Goal: Navigation & Orientation: Understand site structure

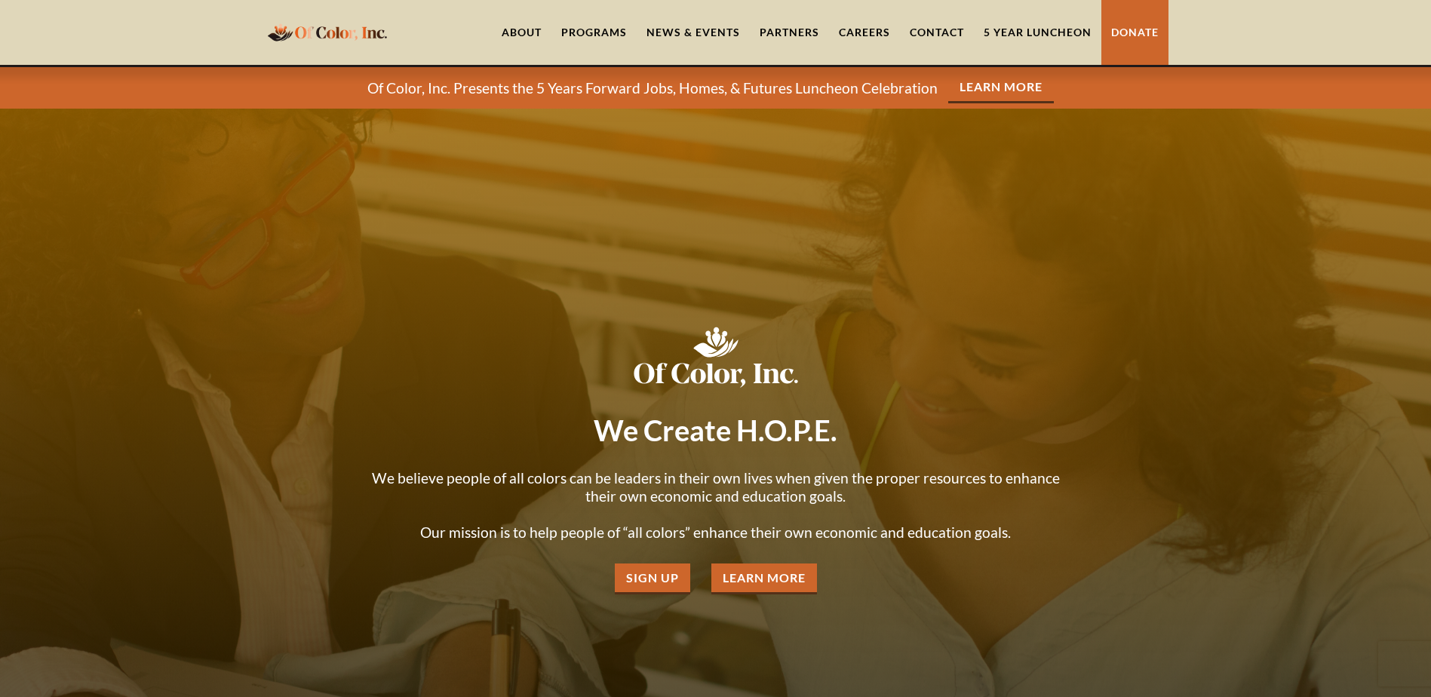
click at [535, 23] on link "About" at bounding box center [522, 32] width 60 height 65
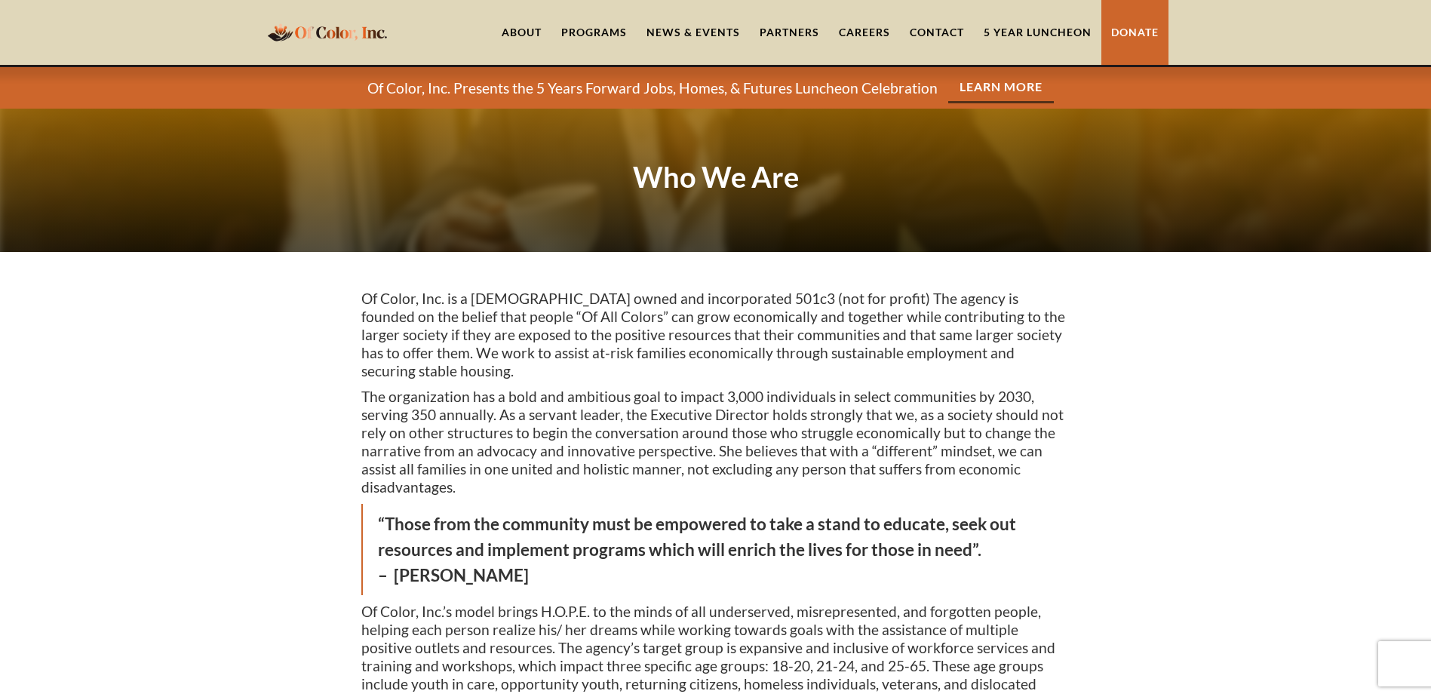
click at [943, 31] on link "Contact" at bounding box center [937, 32] width 74 height 65
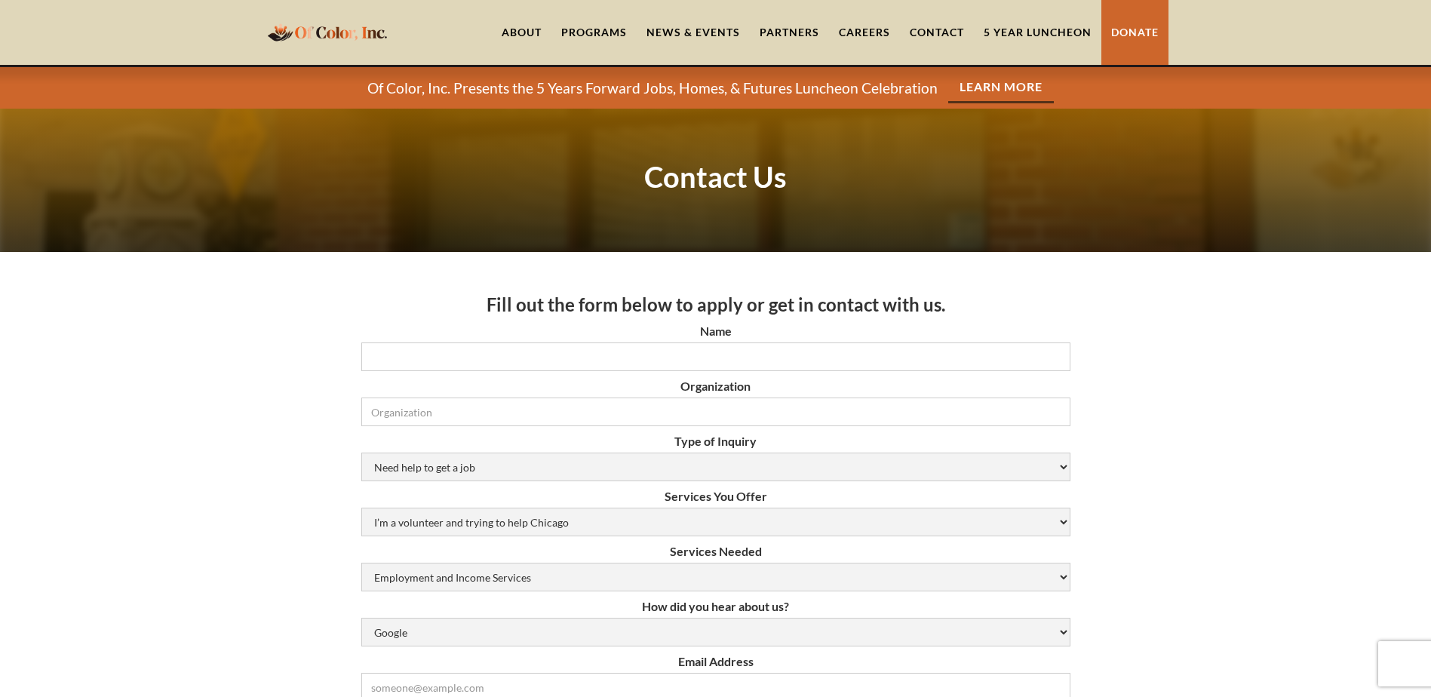
click at [845, 26] on link "Careers" at bounding box center [864, 32] width 71 height 65
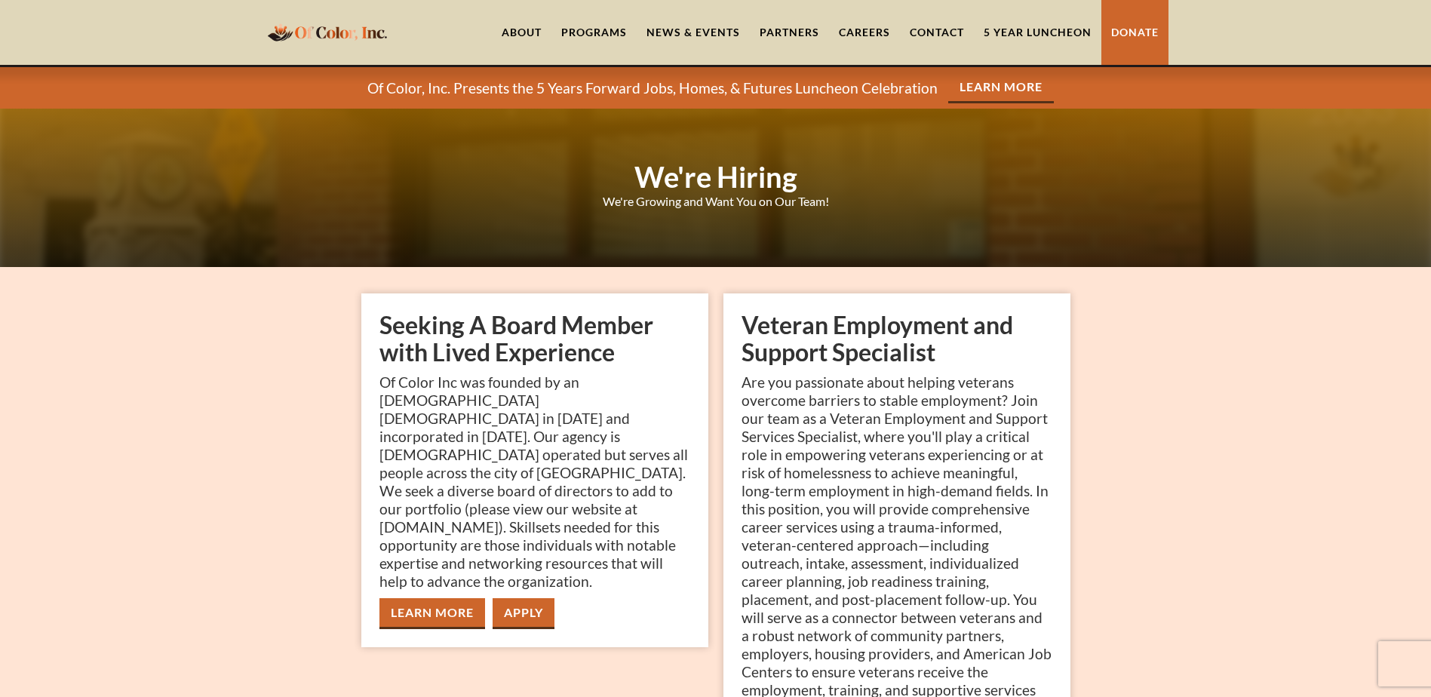
click at [791, 32] on link "Partners" at bounding box center [789, 32] width 79 height 65
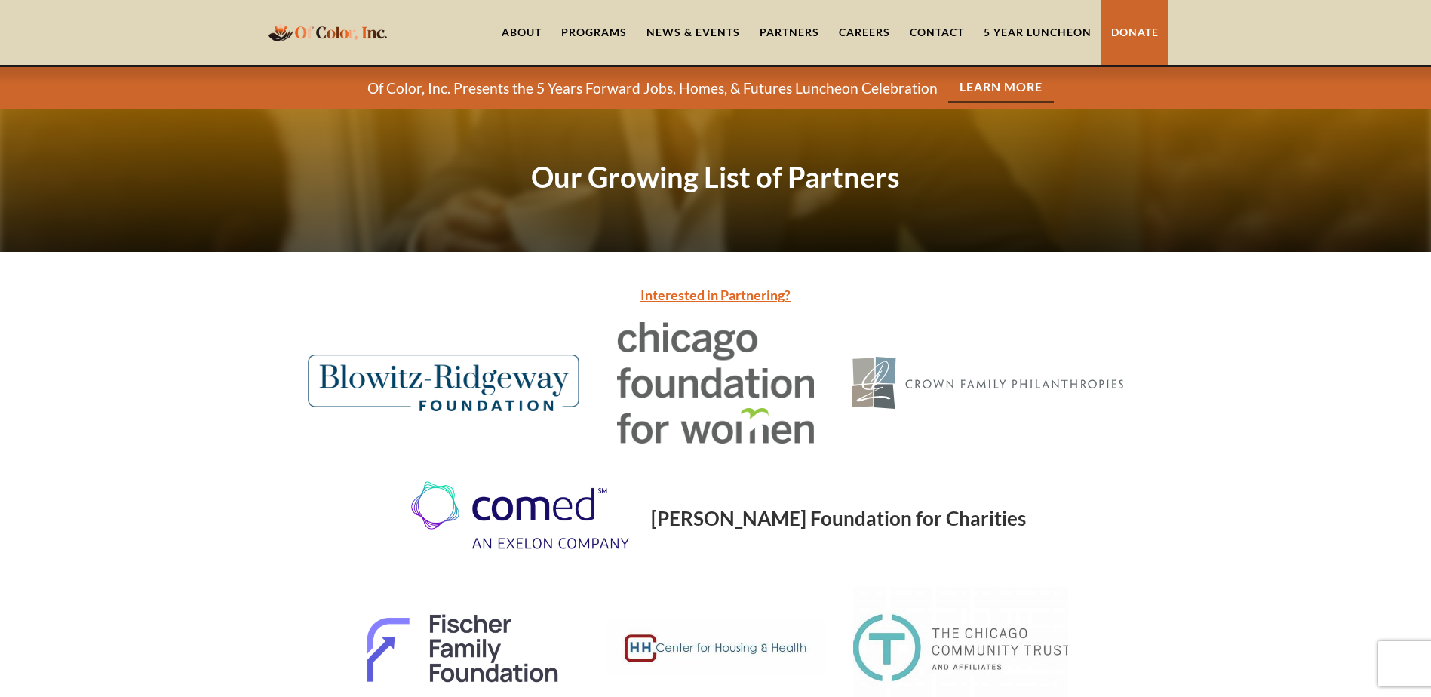
click at [708, 29] on link "News & Events" at bounding box center [693, 32] width 113 height 65
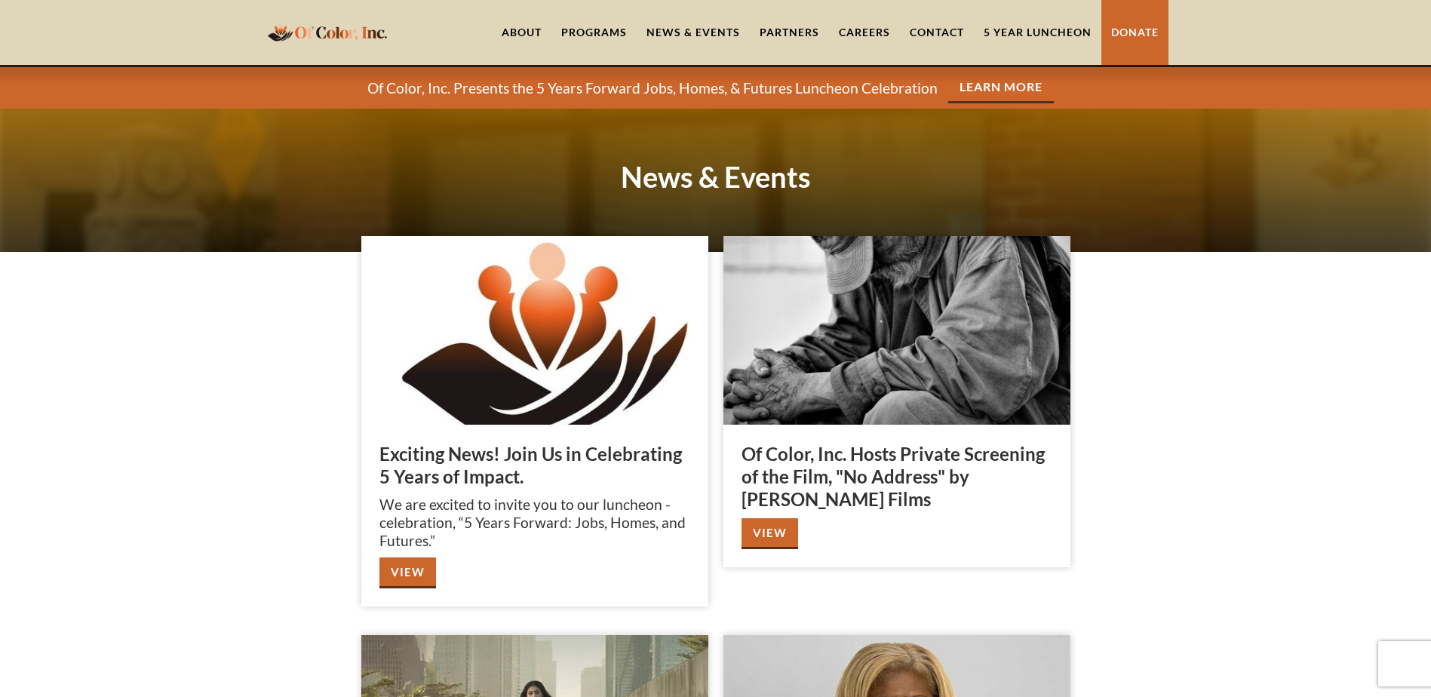
click at [314, 26] on img "home" at bounding box center [327, 31] width 128 height 29
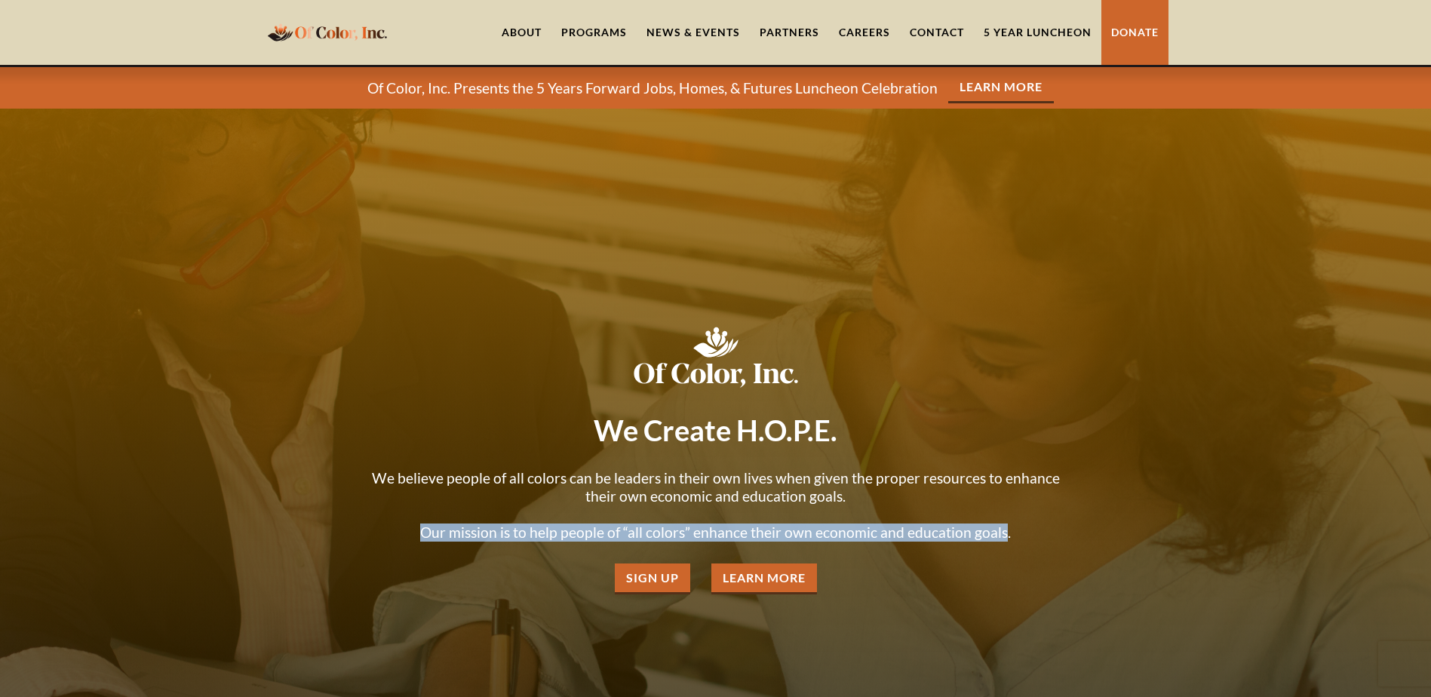
drag, startPoint x: 1002, startPoint y: 534, endPoint x: 428, endPoint y: 535, distance: 573.9
click at [428, 535] on p "We believe people of all colors can be leaders in their own lives when given th…" at bounding box center [715, 505] width 709 height 72
copy p "Our mission is to help people of “all colors” enhance their own economic and ed…"
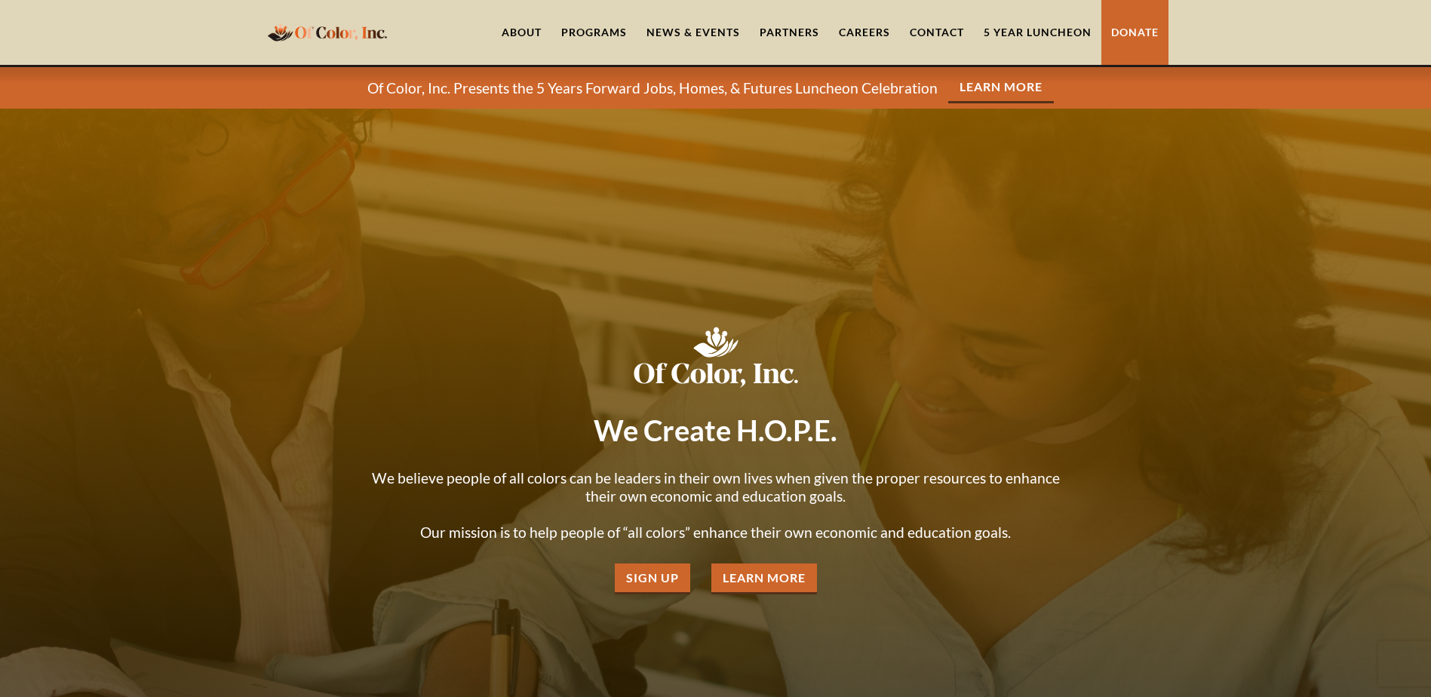
click at [1005, 530] on p "We believe people of all colors can be leaders in their own lives when given th…" at bounding box center [715, 505] width 709 height 72
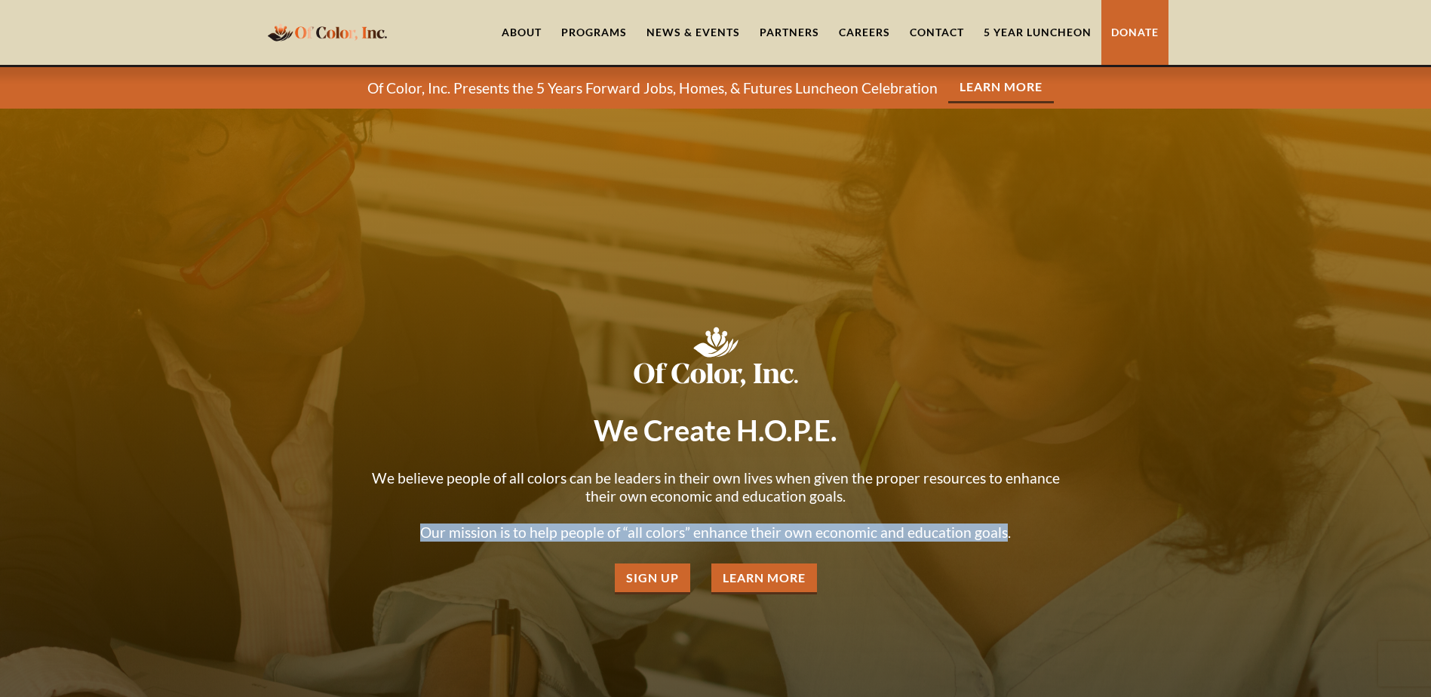
drag, startPoint x: 1003, startPoint y: 535, endPoint x: 422, endPoint y: 529, distance: 580.7
click at [422, 529] on p "We believe people of all colors can be leaders in their own lives when given th…" at bounding box center [715, 505] width 709 height 72
copy p "Our mission is to help people of “all colors” enhance their own economic and ed…"
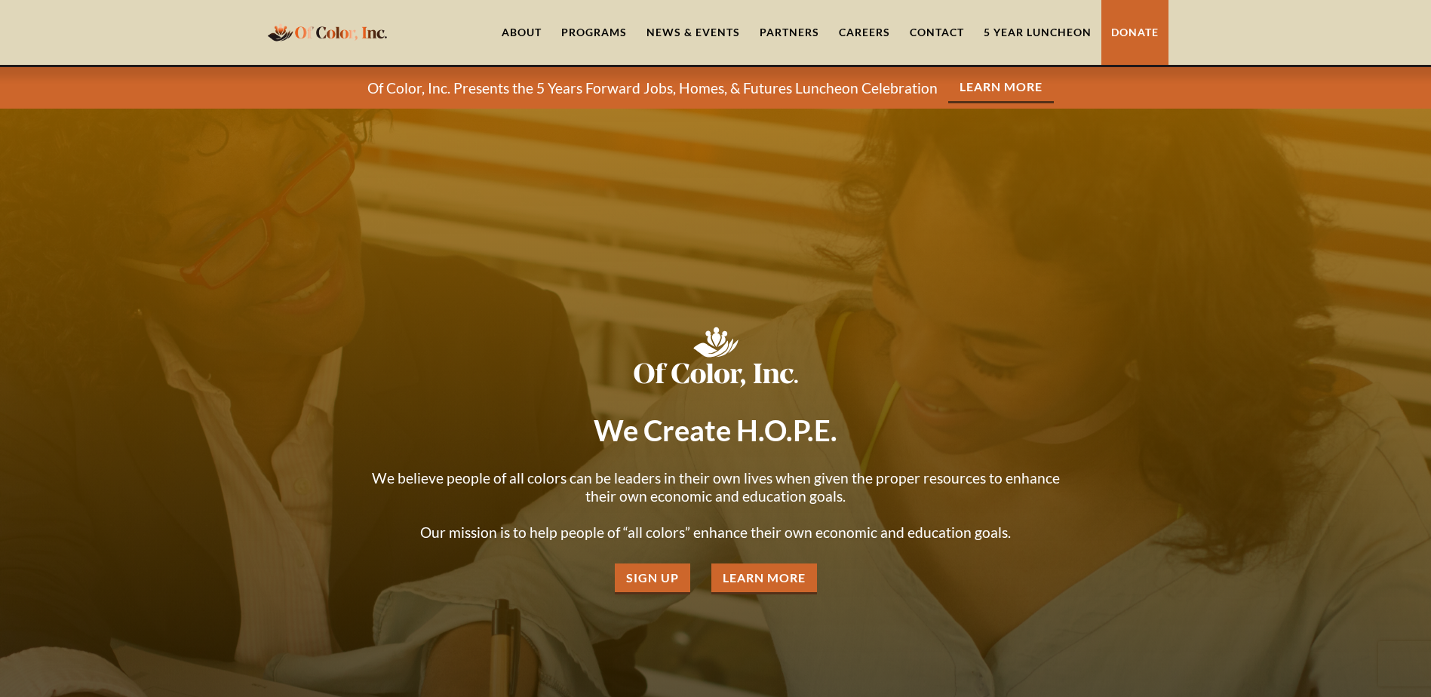
drag, startPoint x: 1063, startPoint y: 535, endPoint x: 1055, endPoint y: 538, distance: 8.8
click at [1063, 535] on p "We believe people of all colors can be leaders in their own lives when given th…" at bounding box center [715, 505] width 709 height 72
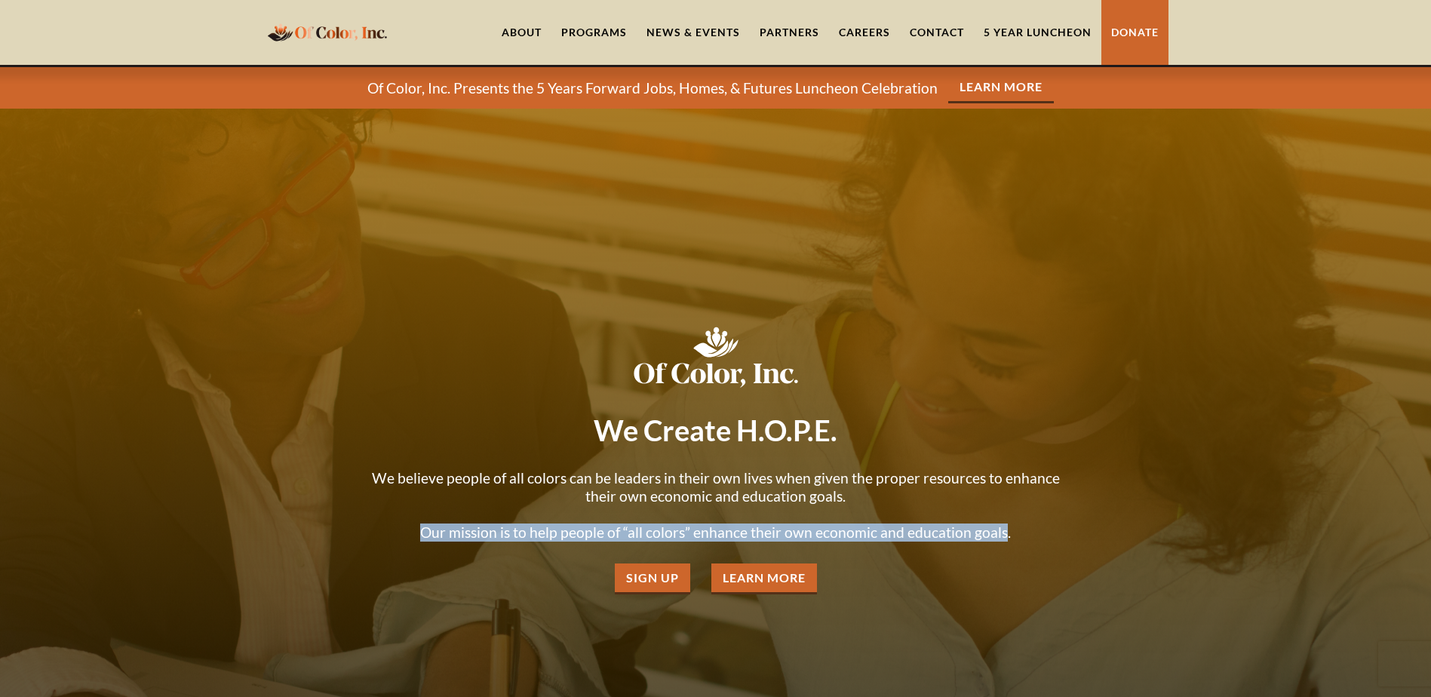
drag, startPoint x: 1002, startPoint y: 532, endPoint x: 397, endPoint y: 526, distance: 605.6
click at [397, 526] on p "We believe people of all colors can be leaders in their own lives when given th…" at bounding box center [715, 505] width 709 height 72
copy p "Our mission is to help people of “all colors” enhance their own economic and ed…"
